Goal: Transaction & Acquisition: Purchase product/service

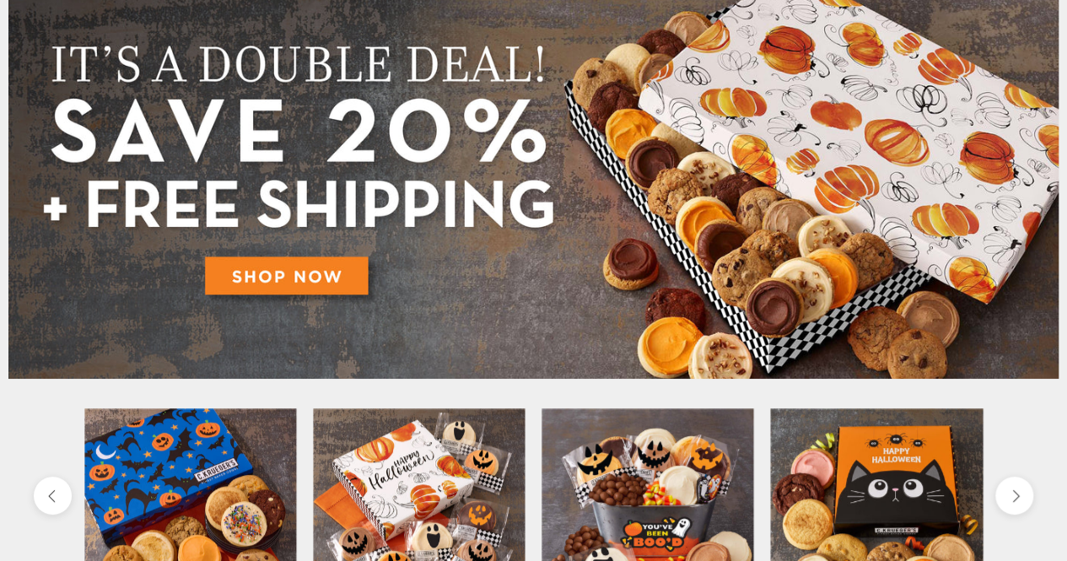
scroll to position [253, 0]
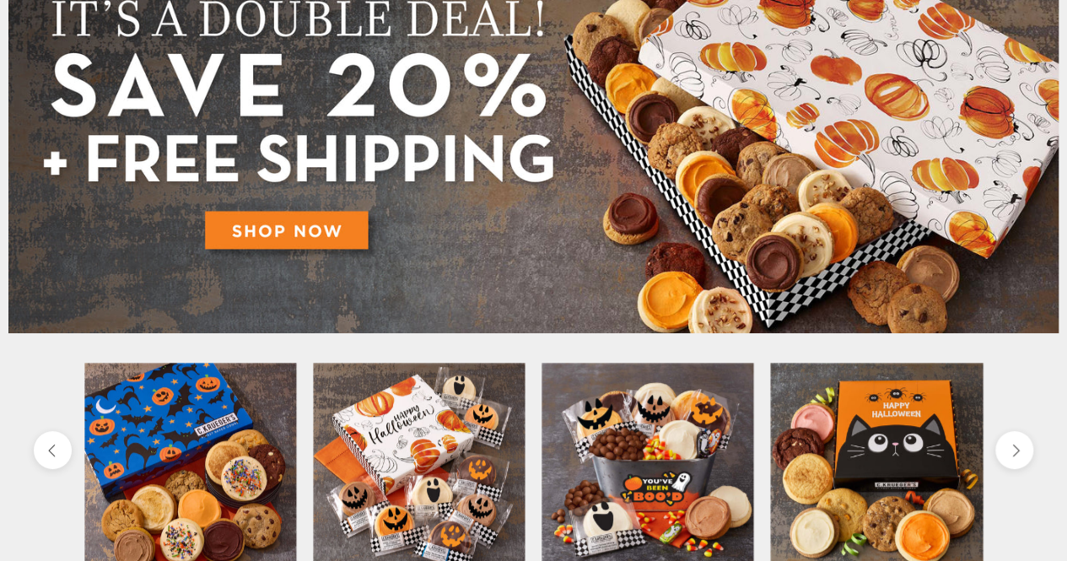
click at [303, 222] on img at bounding box center [533, 136] width 1050 height 394
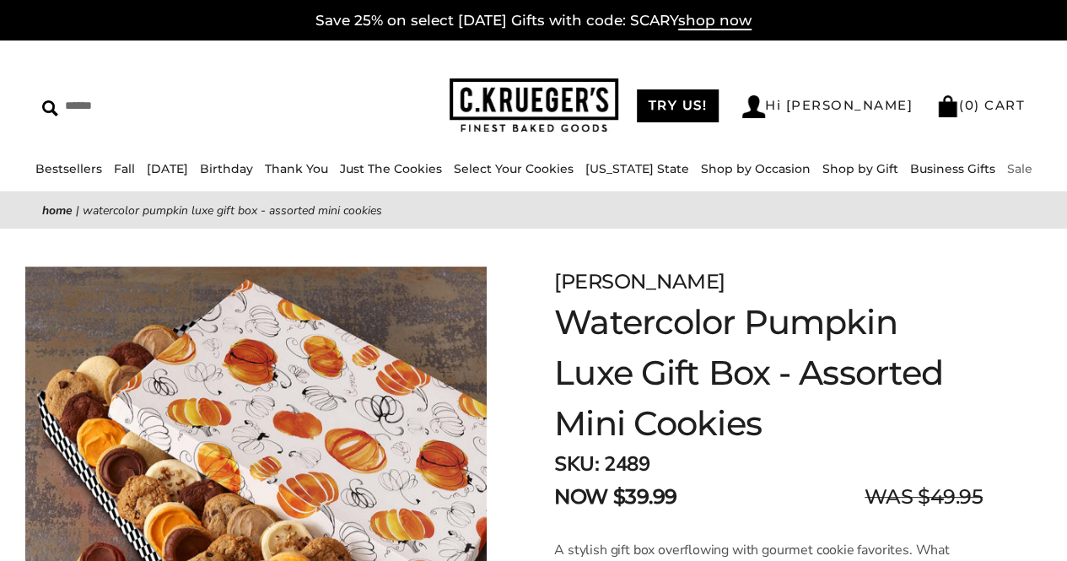
click at [1007, 170] on link "Sale" at bounding box center [1019, 168] width 25 height 15
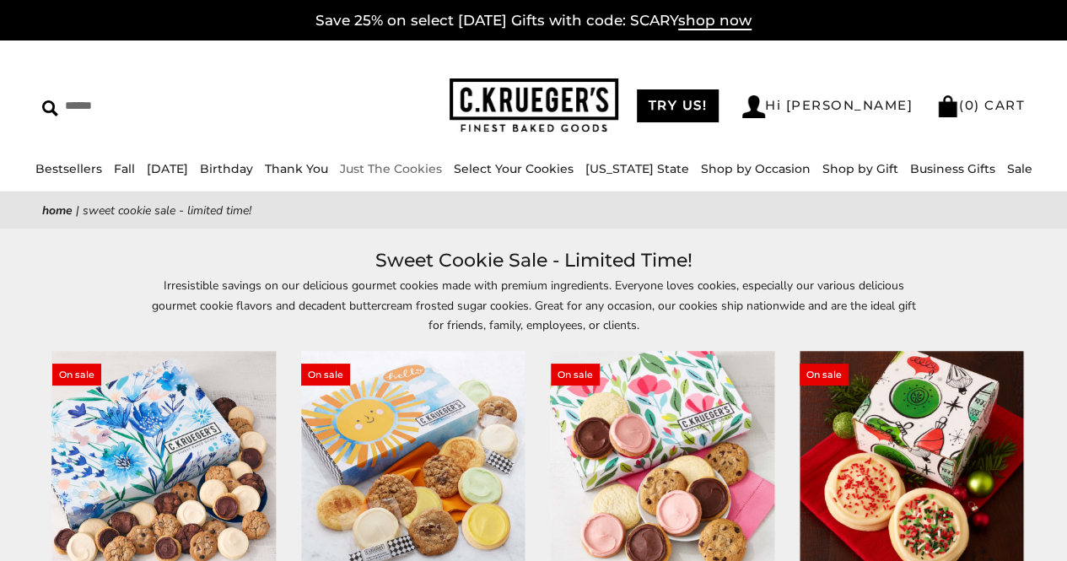
click at [395, 170] on link "Just The Cookies" at bounding box center [391, 168] width 102 height 15
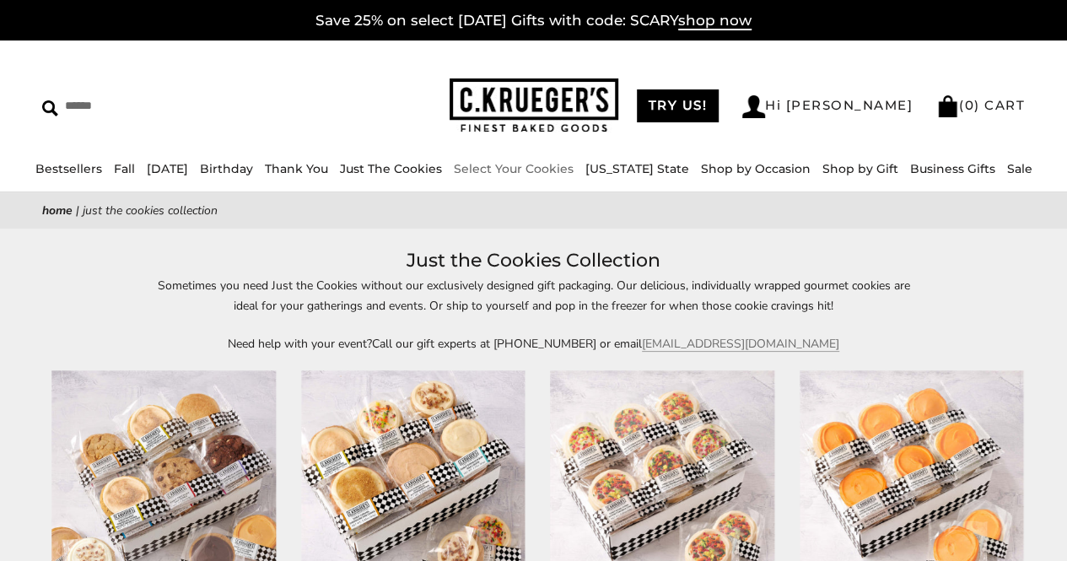
click at [510, 170] on link "Select Your Cookies" at bounding box center [514, 168] width 120 height 15
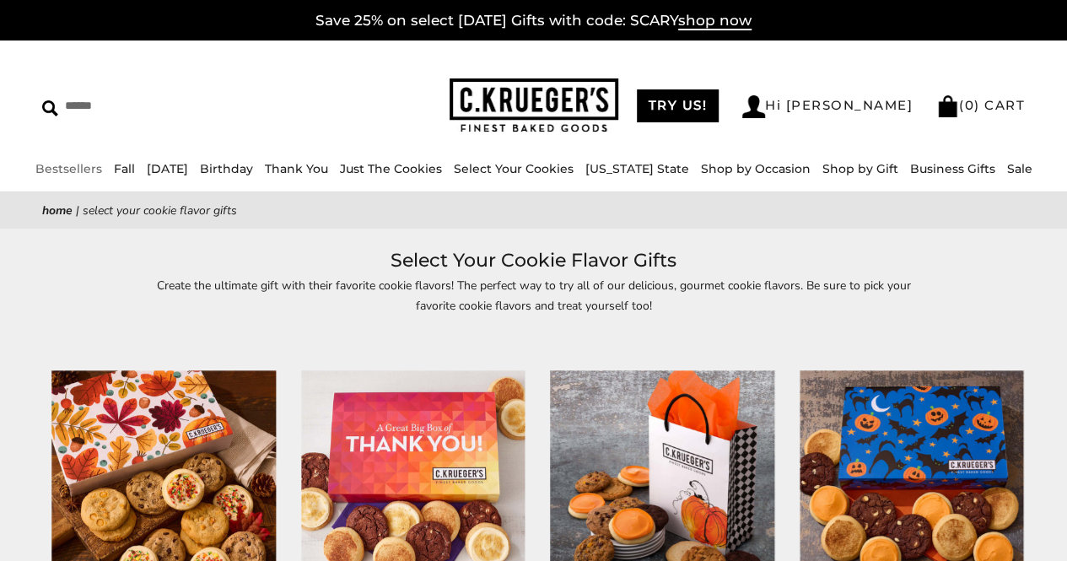
click at [100, 165] on link "Bestsellers" at bounding box center [68, 168] width 67 height 15
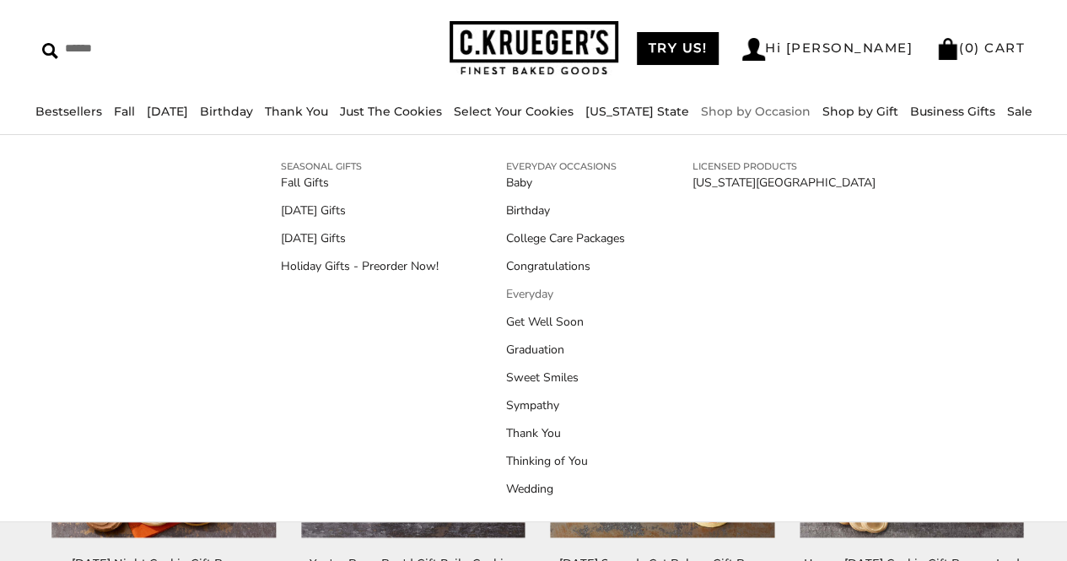
scroll to position [84, 0]
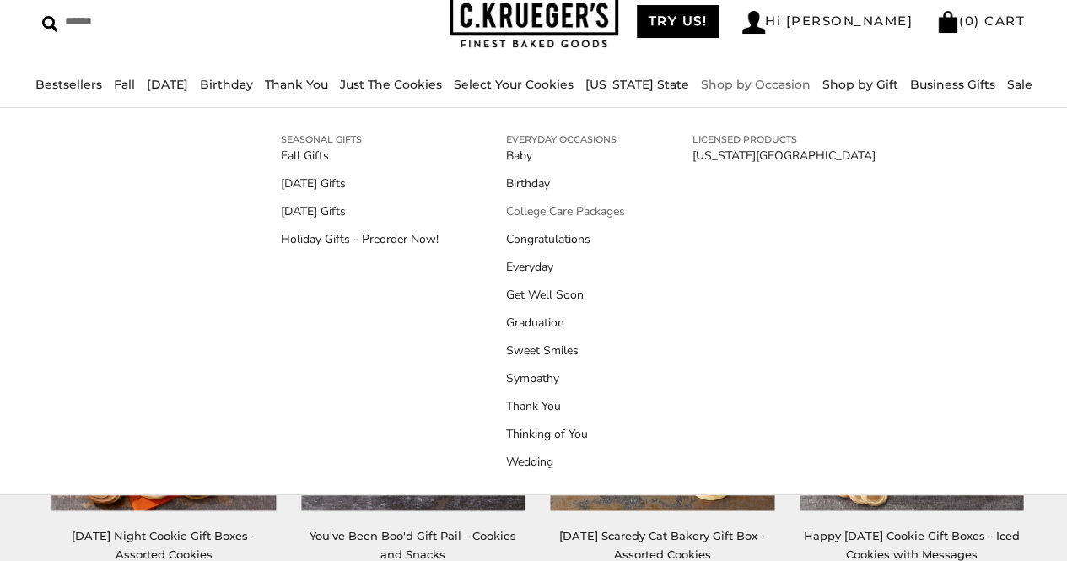
click at [545, 210] on link "College Care Packages" at bounding box center [565, 211] width 119 height 18
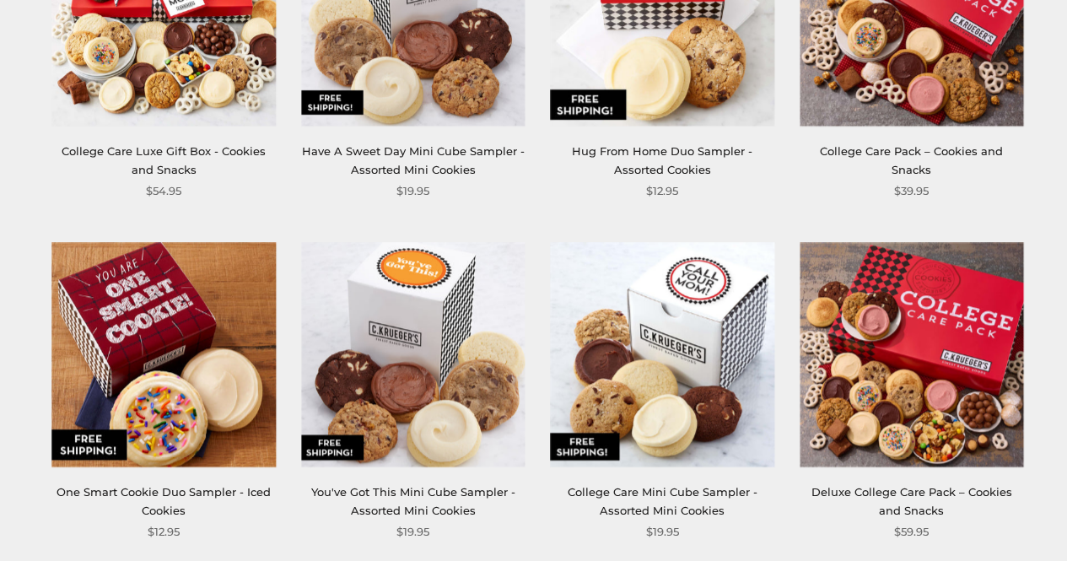
scroll to position [844, 0]
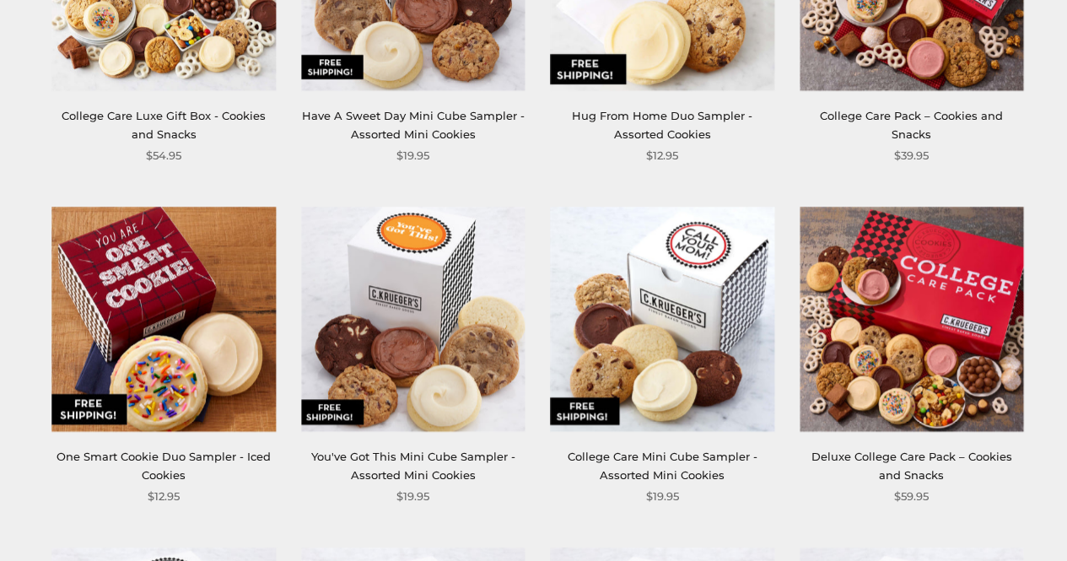
click at [712, 463] on link "College Care Mini Cube Sampler - Assorted Mini Cookies" at bounding box center [663, 465] width 190 height 31
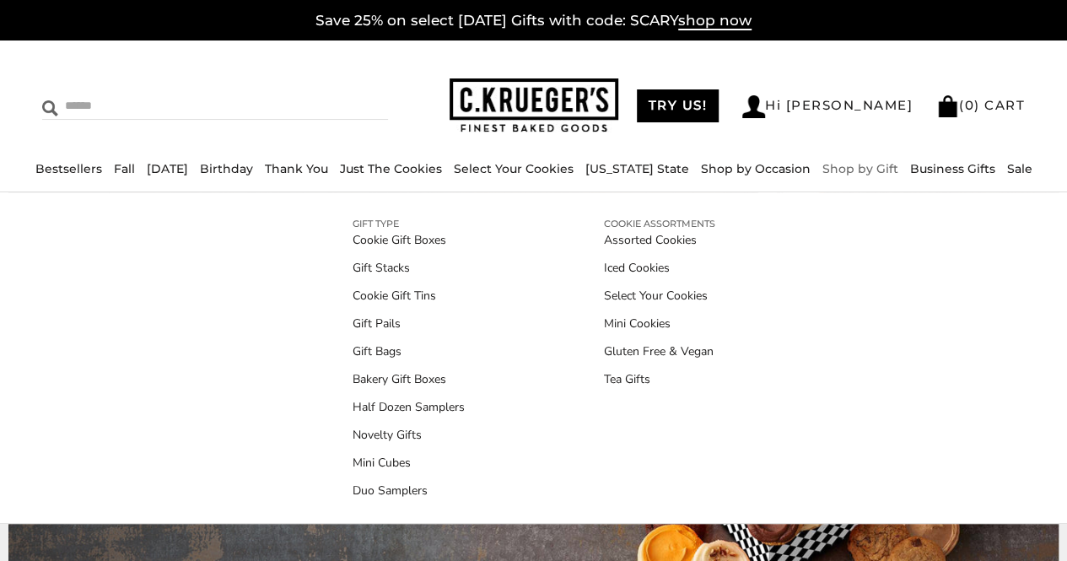
click at [103, 105] on input "Search" at bounding box center [154, 106] width 225 height 26
type input "***"
click at [342, 93] on input "******" at bounding box center [365, 104] width 46 height 23
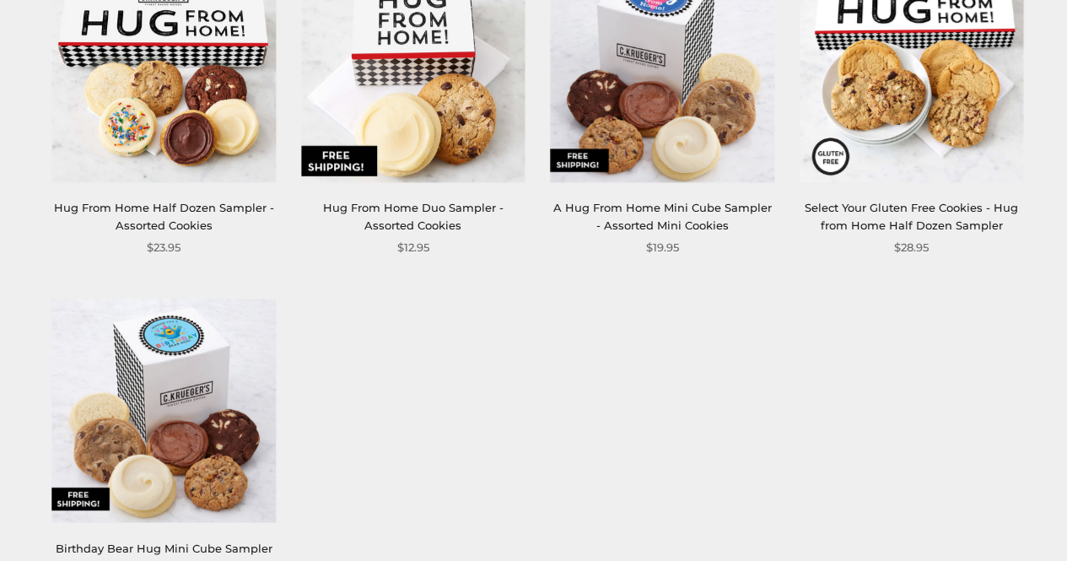
scroll to position [422, 0]
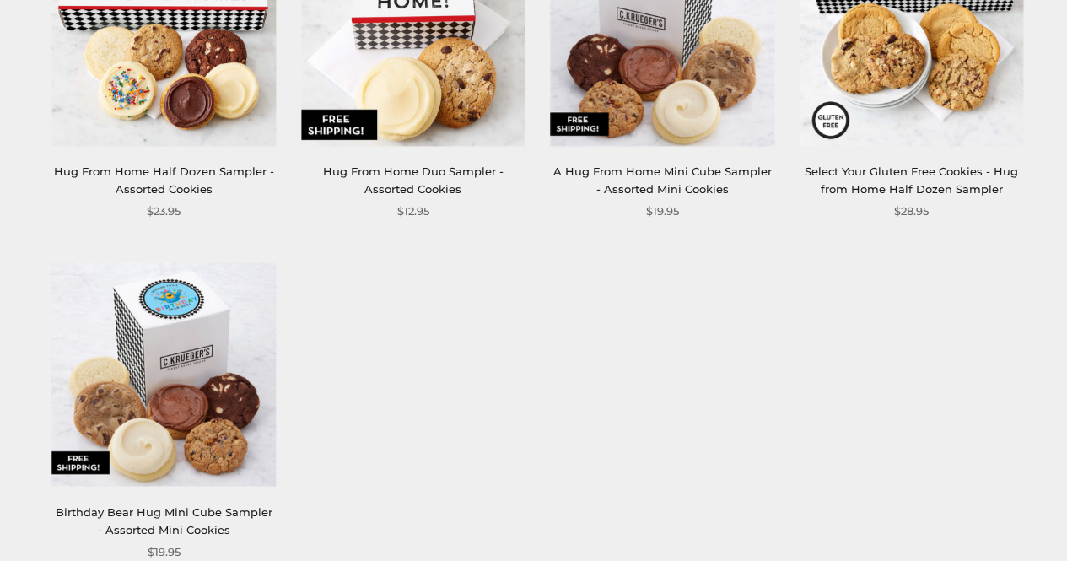
click at [205, 355] on img at bounding box center [164, 374] width 224 height 224
